Goal: Task Accomplishment & Management: Complete application form

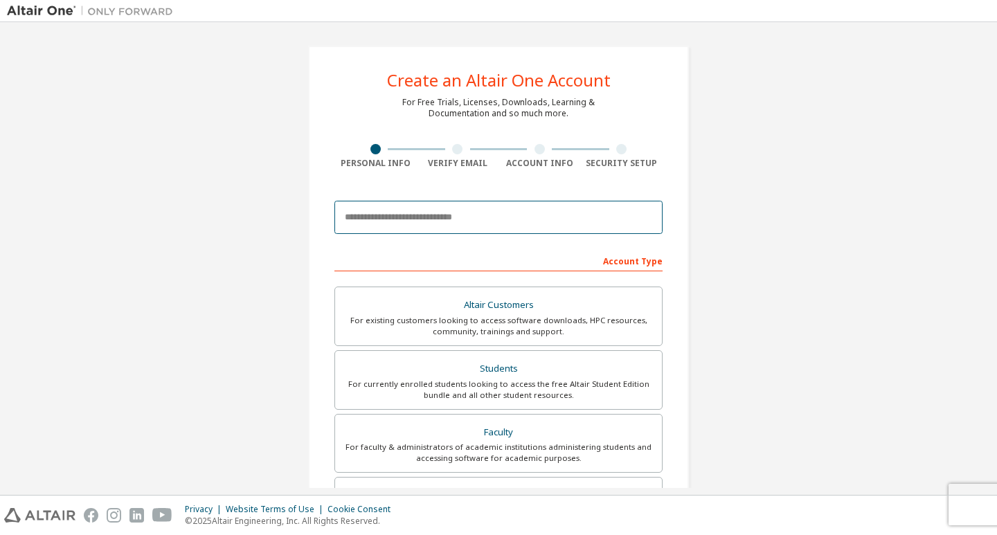
click at [492, 212] on input "email" at bounding box center [499, 217] width 328 height 33
type input "**********"
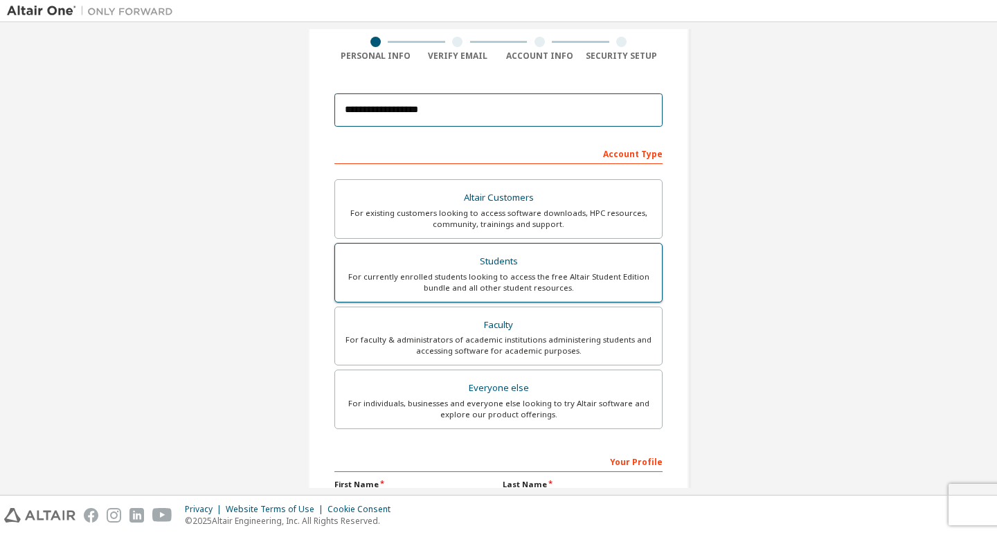
scroll to position [139, 0]
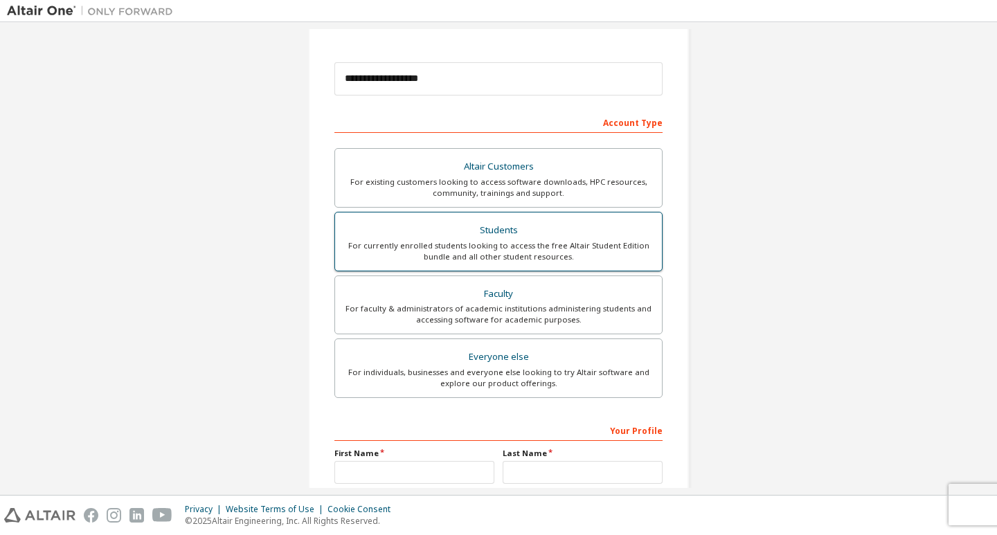
click at [526, 241] on div "For currently enrolled students looking to access the free Altair Student Editi…" at bounding box center [499, 251] width 310 height 22
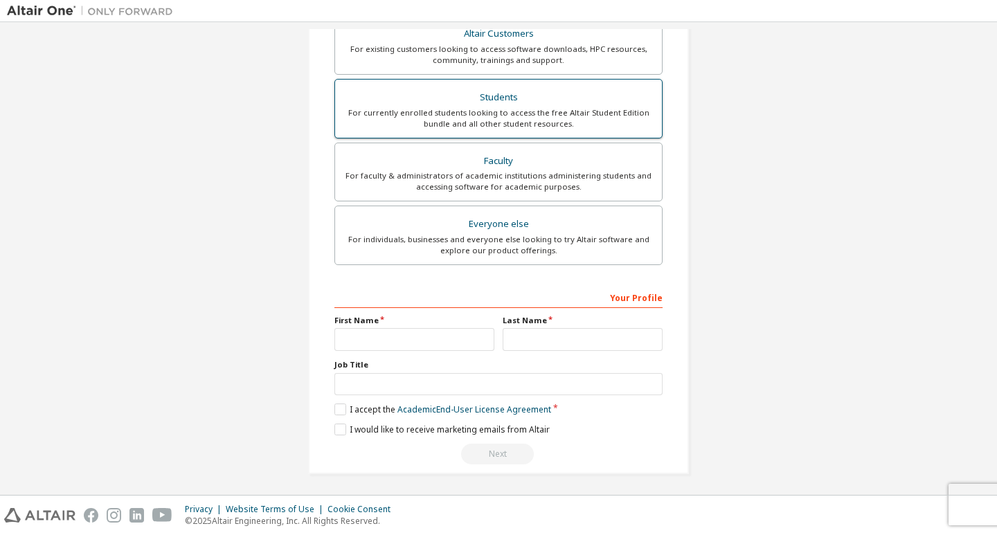
scroll to position [274, 0]
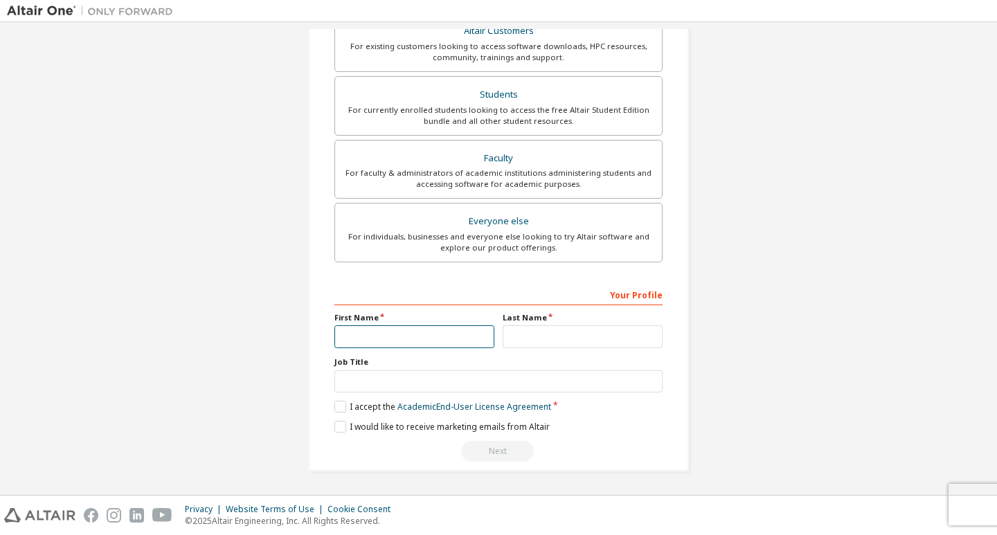
click at [404, 335] on input "text" at bounding box center [415, 337] width 160 height 23
type input "********"
click at [614, 323] on label "Last Name" at bounding box center [583, 317] width 160 height 11
click at [608, 339] on input "text" at bounding box center [583, 337] width 160 height 23
type input "******"
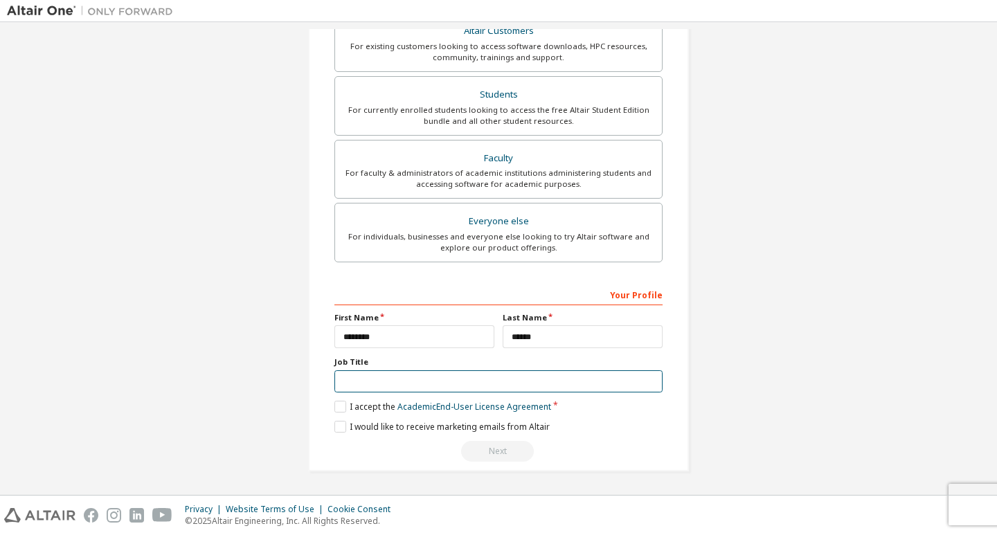
click at [458, 378] on input "text" at bounding box center [499, 382] width 328 height 23
type input "*******"
click at [335, 411] on label "I accept the Academic End-User License Agreement" at bounding box center [443, 407] width 217 height 12
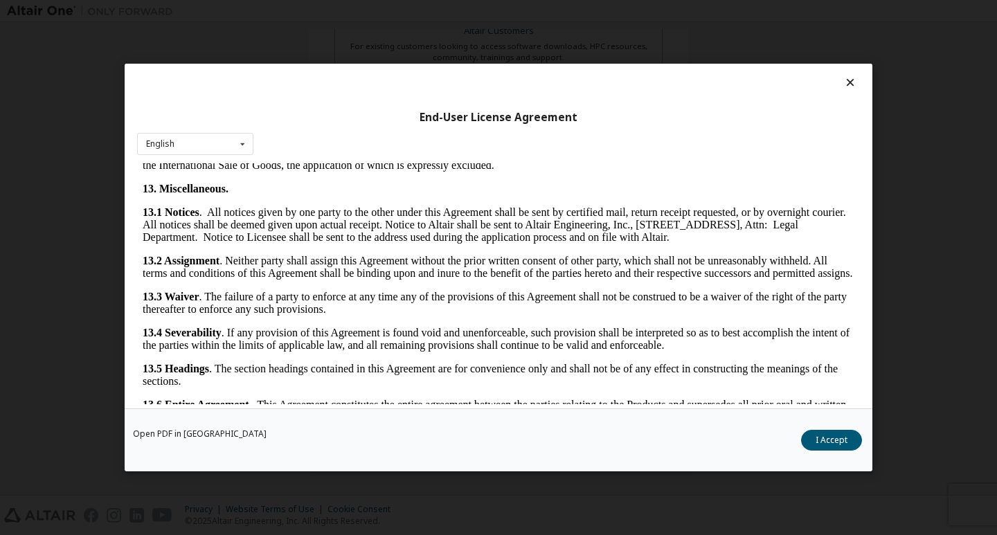
scroll to position [2256, 0]
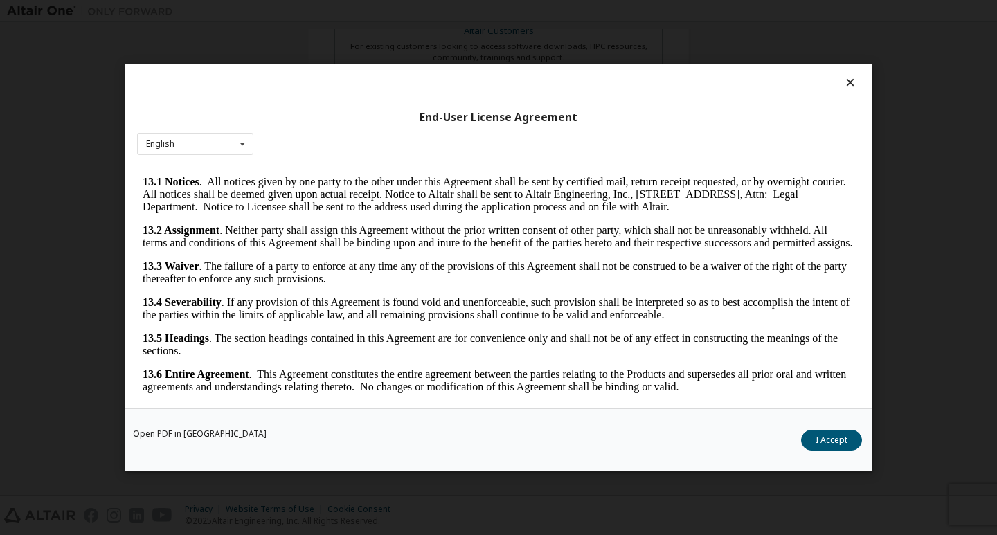
drag, startPoint x: 850, startPoint y: 209, endPoint x: 979, endPoint y: 593, distance: 404.5
click at [835, 444] on button "I Accept" at bounding box center [831, 440] width 61 height 21
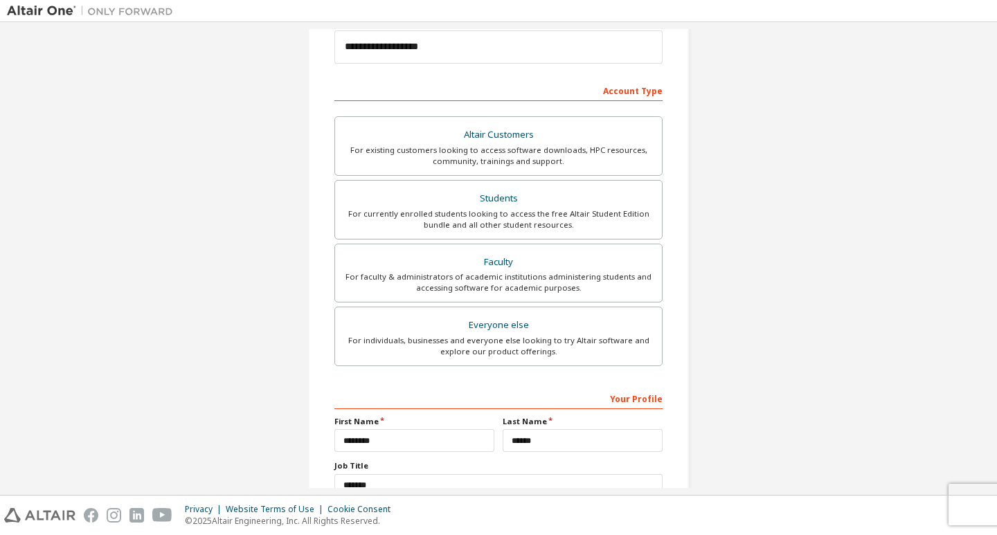
scroll to position [274, 0]
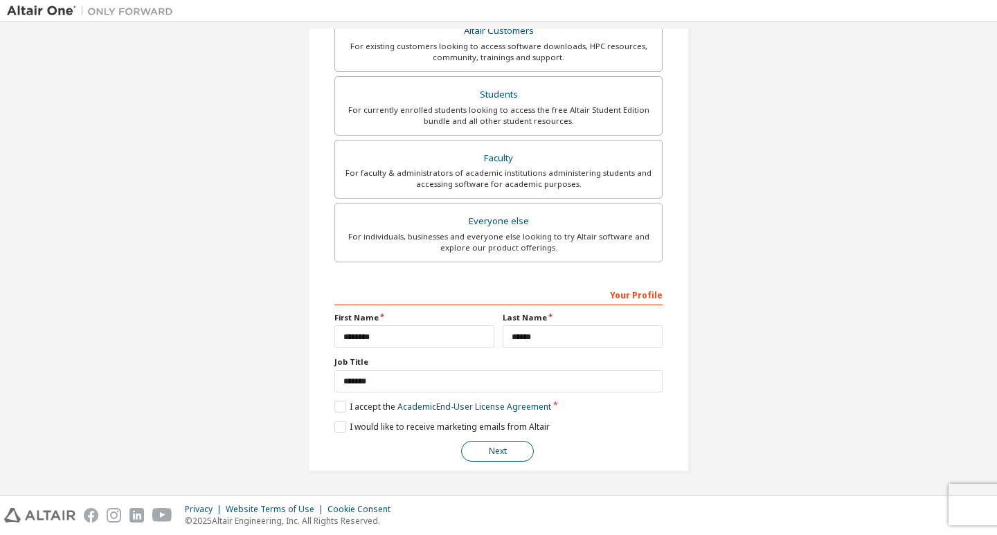
click at [510, 451] on button "Next" at bounding box center [497, 451] width 73 height 21
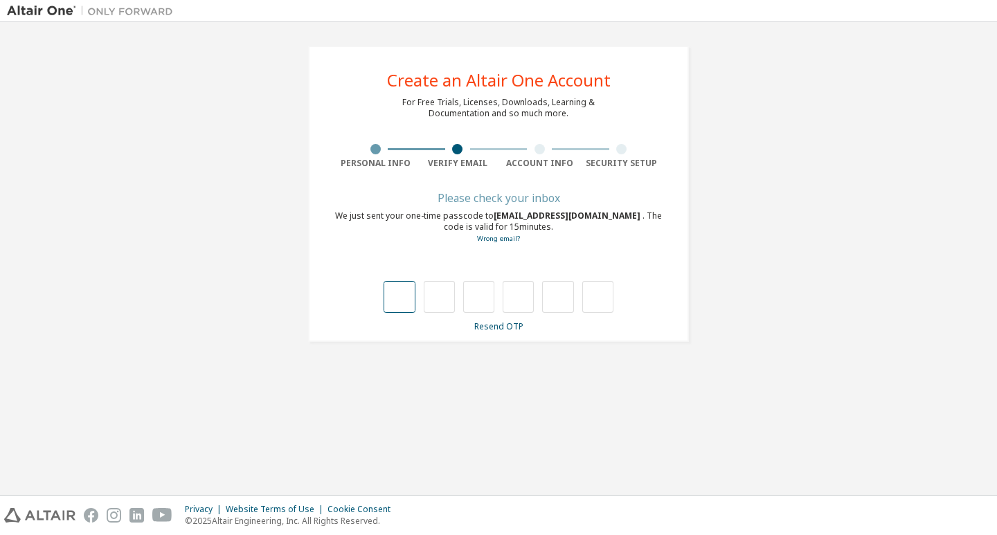
type input "*"
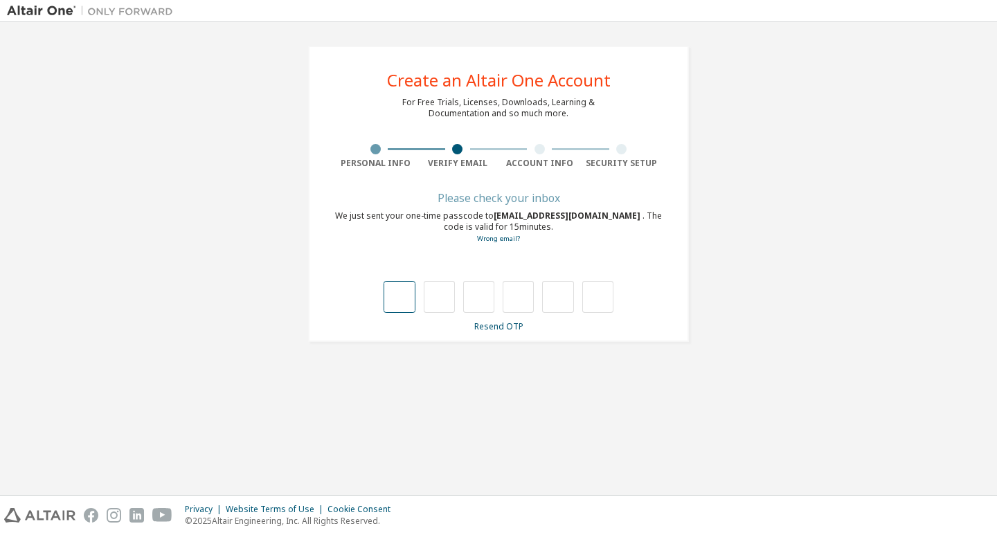
type input "*"
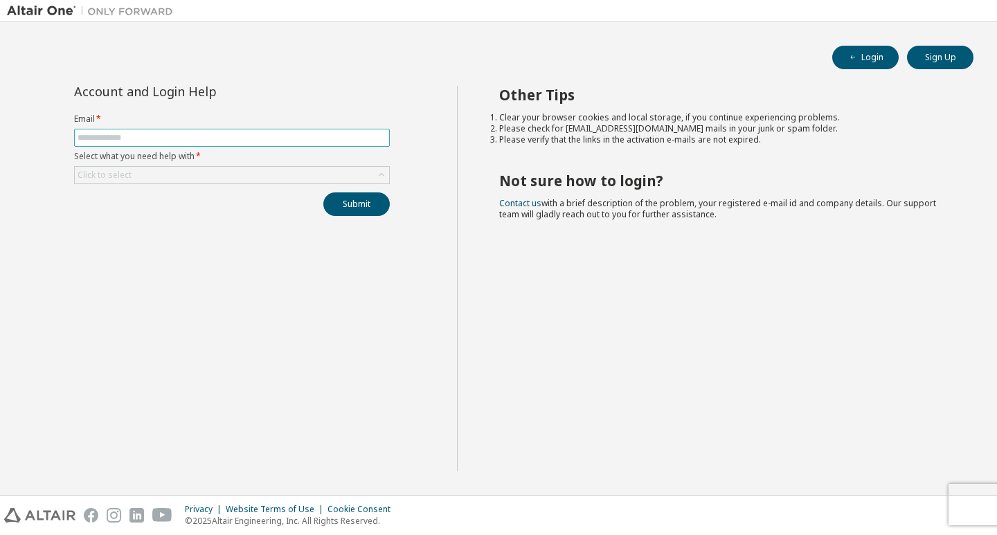
click at [114, 144] on span at bounding box center [232, 138] width 316 height 18
click at [125, 126] on form "Email * Select what you need help with * Click to select" at bounding box center [232, 149] width 316 height 71
click at [125, 136] on input "text" at bounding box center [232, 137] width 309 height 11
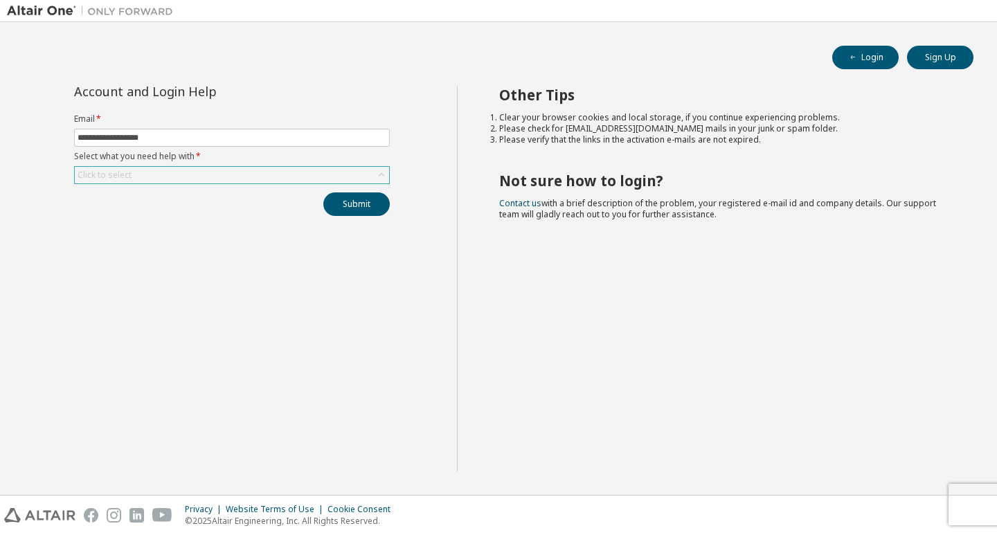
click at [244, 172] on div "Click to select" at bounding box center [232, 175] width 314 height 17
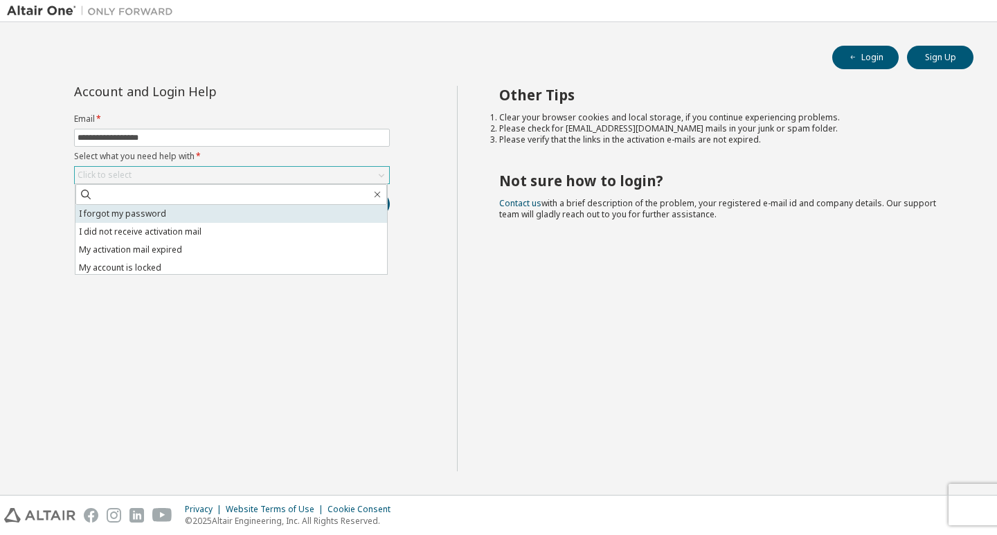
click at [202, 215] on li "I forgot my password" at bounding box center [231, 214] width 312 height 18
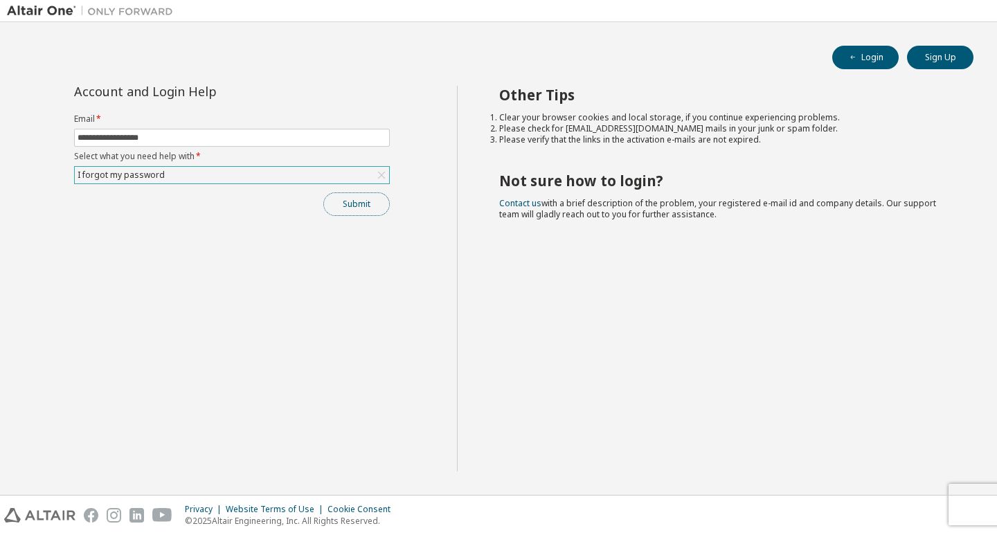
click at [334, 199] on button "Submit" at bounding box center [356, 205] width 66 height 24
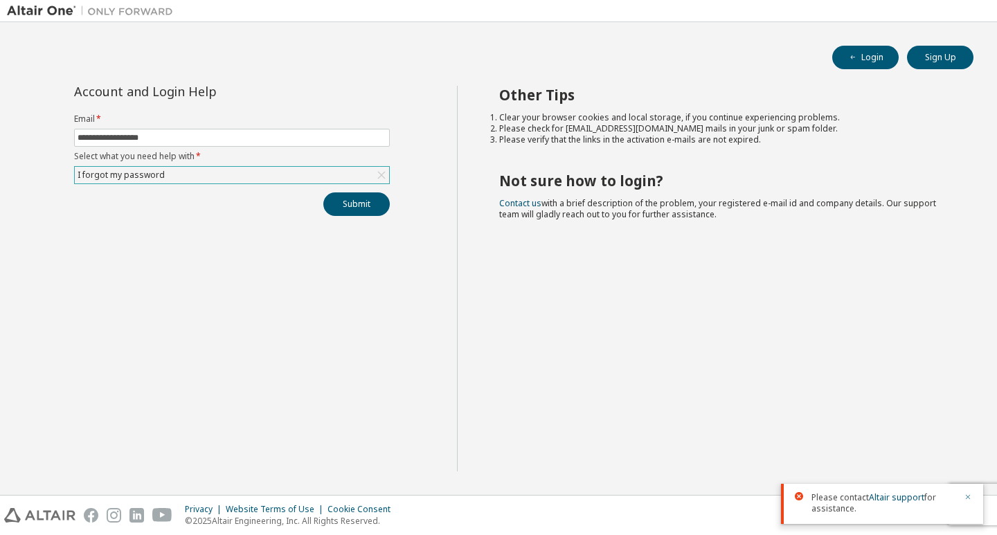
drag, startPoint x: 972, startPoint y: 495, endPoint x: 925, endPoint y: 492, distance: 47.2
click at [971, 495] on icon "button" at bounding box center [968, 497] width 8 height 8
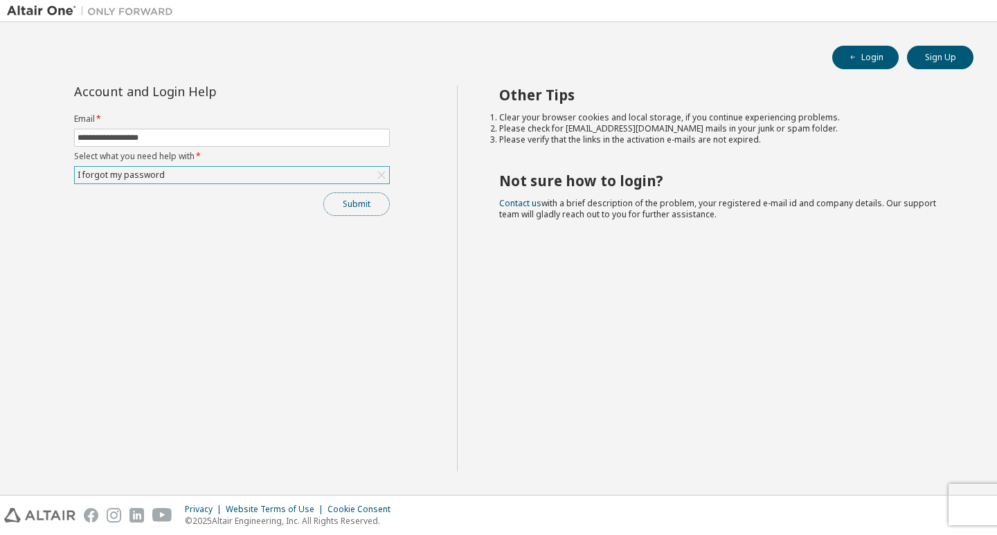
click at [366, 206] on button "Submit" at bounding box center [356, 205] width 66 height 24
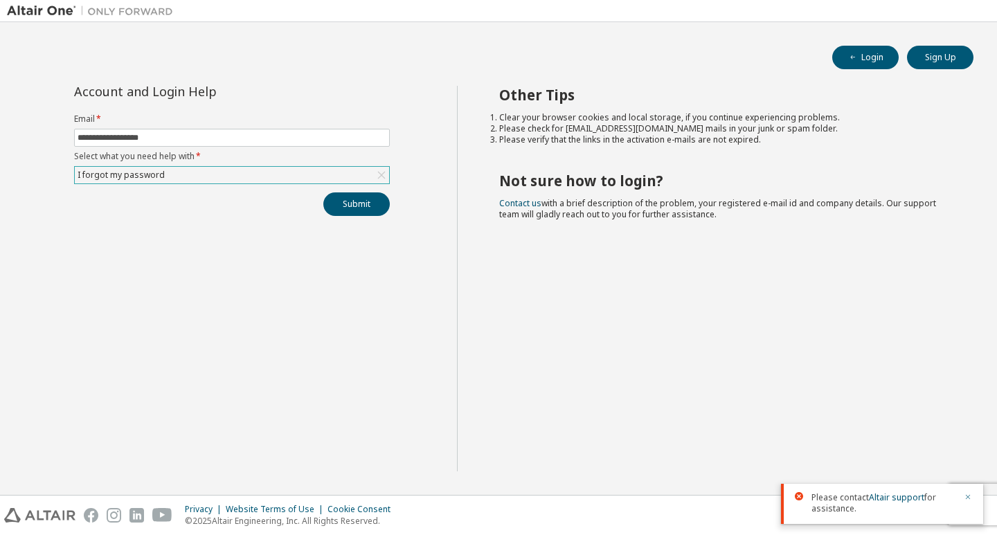
click at [972, 501] on button "button" at bounding box center [968, 498] width 8 height 12
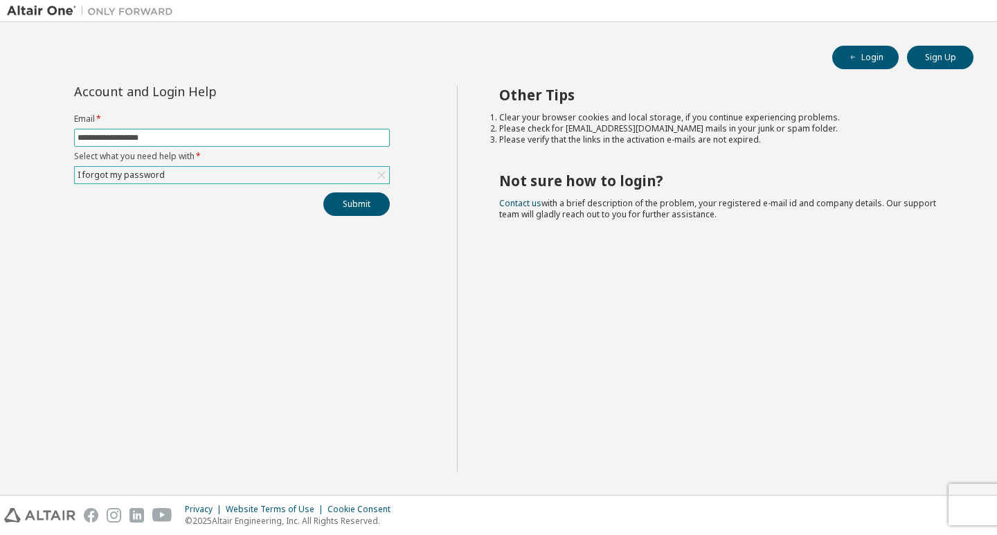
click at [276, 142] on input "**********" at bounding box center [232, 137] width 309 height 11
type input "**********"
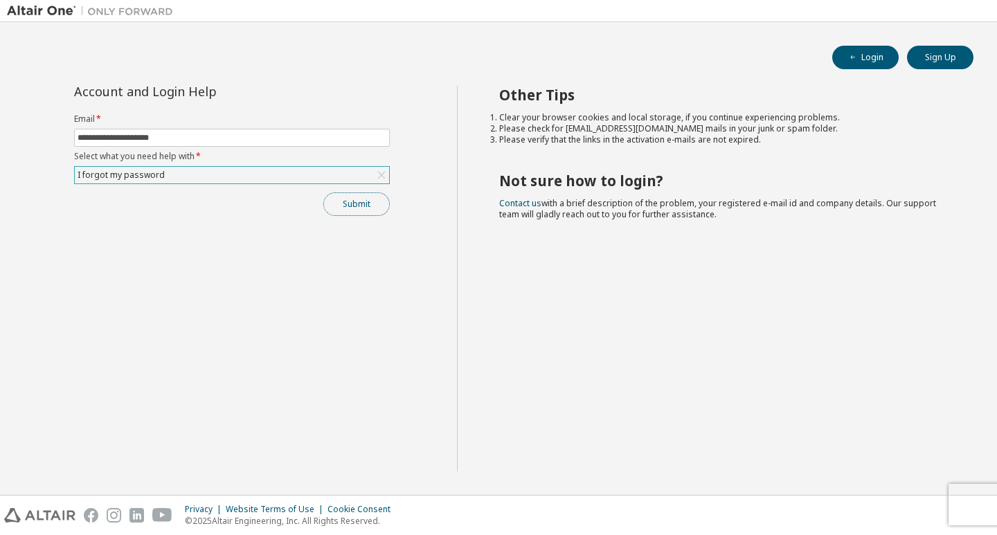
click at [376, 208] on button "Submit" at bounding box center [356, 205] width 66 height 24
